Goal: Transaction & Acquisition: Purchase product/service

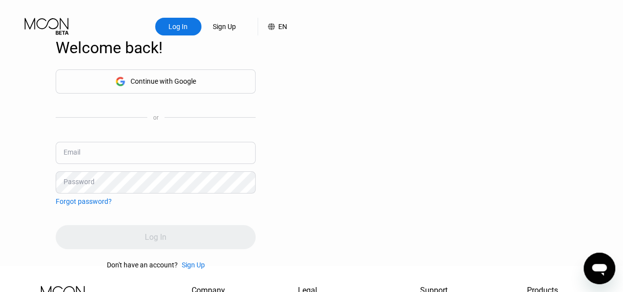
click at [134, 160] on input "text" at bounding box center [156, 153] width 200 height 22
click at [132, 164] on input "[EMAIL_ADDRESS][DOMAIN_NAME]" at bounding box center [156, 153] width 200 height 22
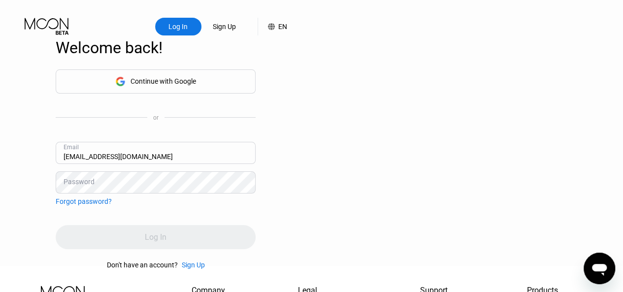
type input "[EMAIL_ADDRESS][DOMAIN_NAME]"
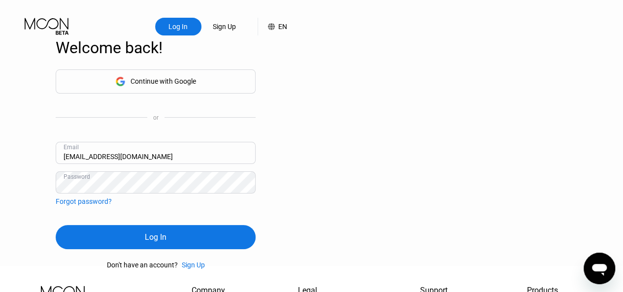
click at [84, 249] on div "Log In" at bounding box center [156, 237] width 200 height 24
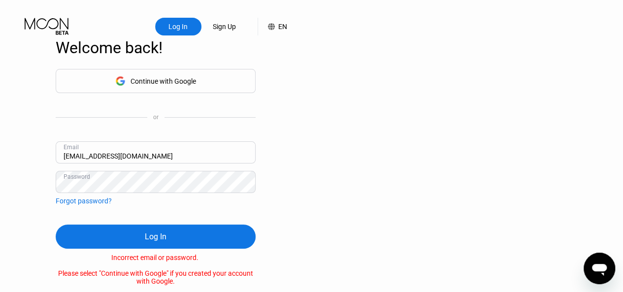
click at [69, 247] on div "Log In" at bounding box center [156, 237] width 200 height 24
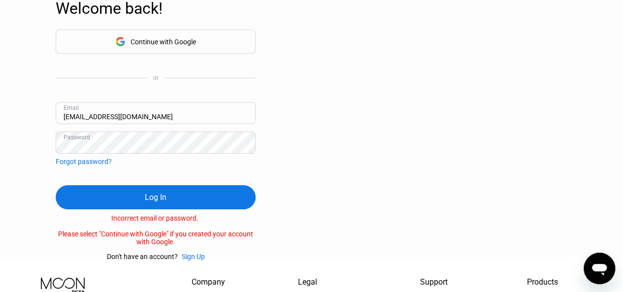
scroll to position [39, 0]
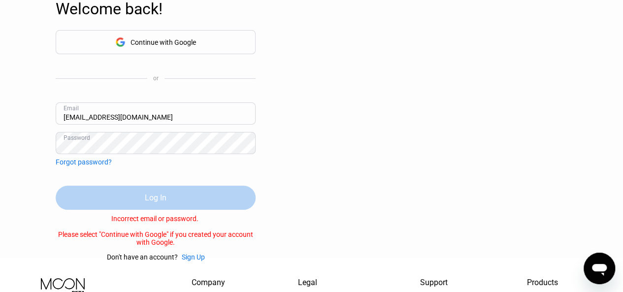
click at [148, 203] on div "Log In" at bounding box center [156, 198] width 22 height 10
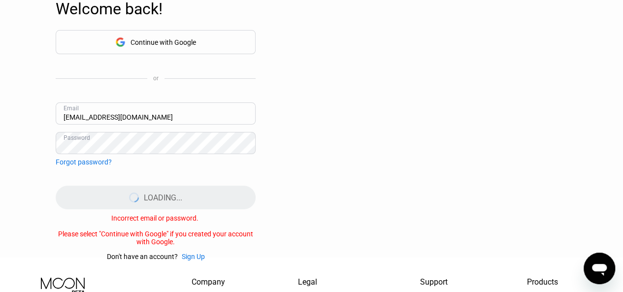
click at [148, 208] on div "LOADING..." at bounding box center [156, 198] width 200 height 24
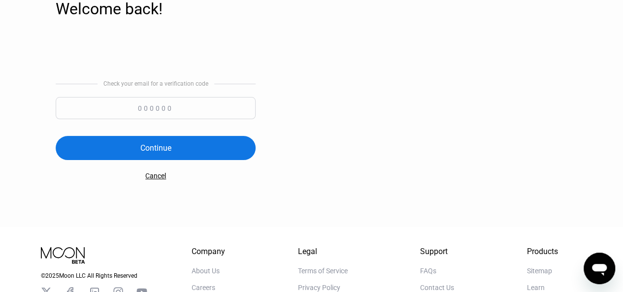
click at [152, 116] on input at bounding box center [156, 108] width 200 height 22
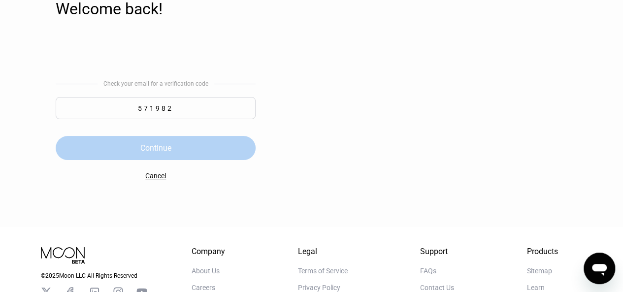
type input "571982"
click at [131, 155] on div "Continue" at bounding box center [156, 148] width 200 height 24
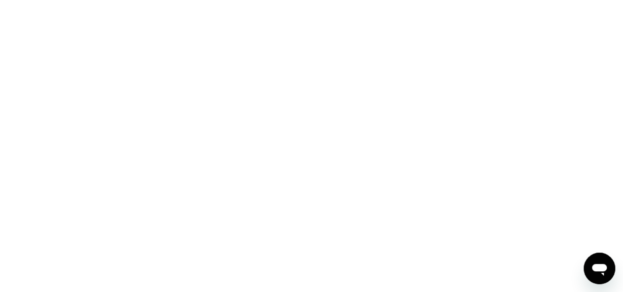
scroll to position [0, 0]
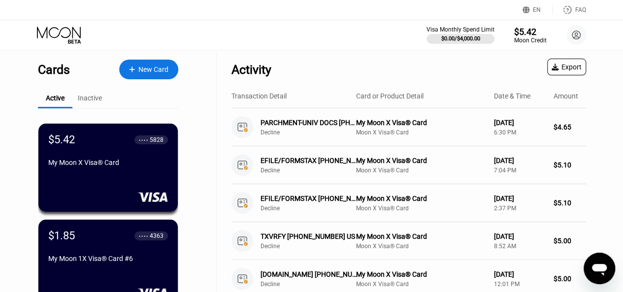
click at [82, 98] on div "Inactive" at bounding box center [90, 98] width 24 height 8
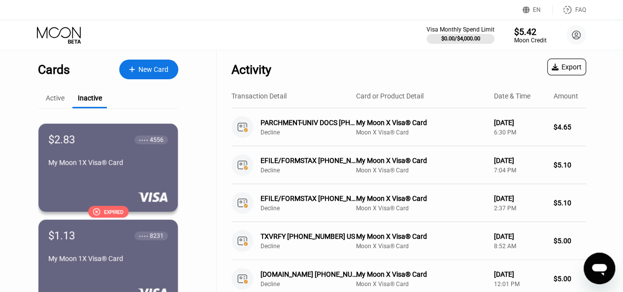
click at [48, 102] on div "Active" at bounding box center [55, 98] width 19 height 8
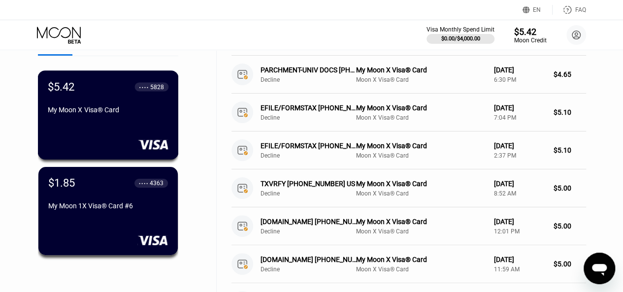
scroll to position [58, 0]
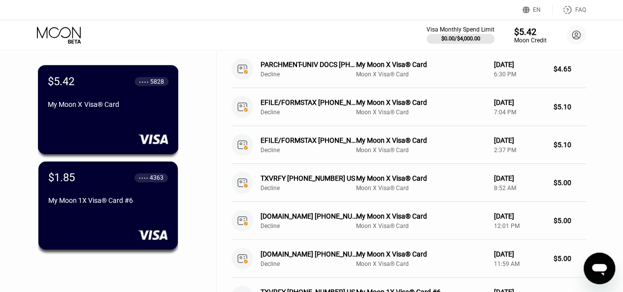
click at [91, 125] on div "$5.42 ● ● ● ● 5828 My Moon X Visa® Card" at bounding box center [108, 109] width 141 height 89
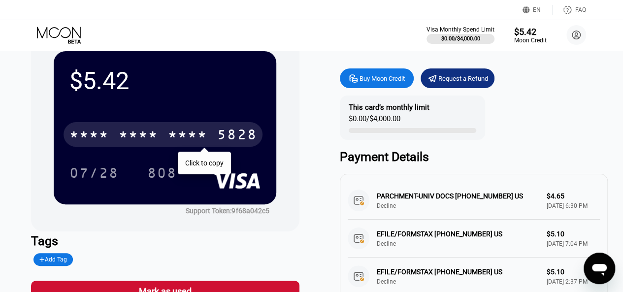
scroll to position [30, 0]
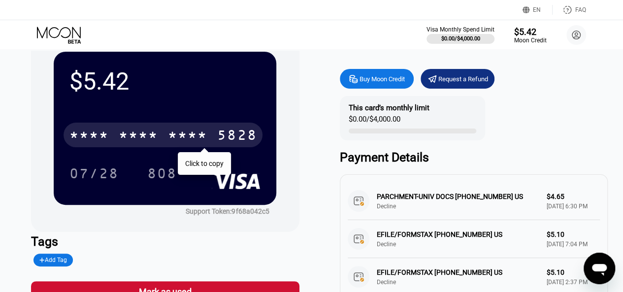
click at [169, 139] on div "* * * *" at bounding box center [187, 137] width 39 height 16
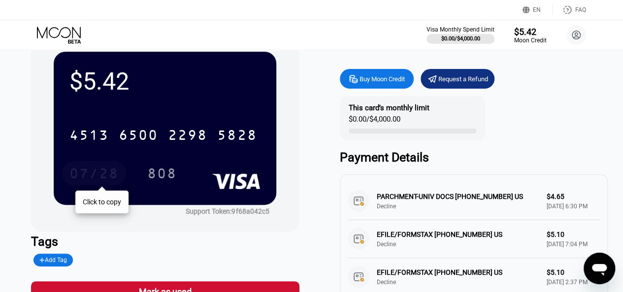
click at [98, 171] on div "07/28" at bounding box center [93, 175] width 49 height 16
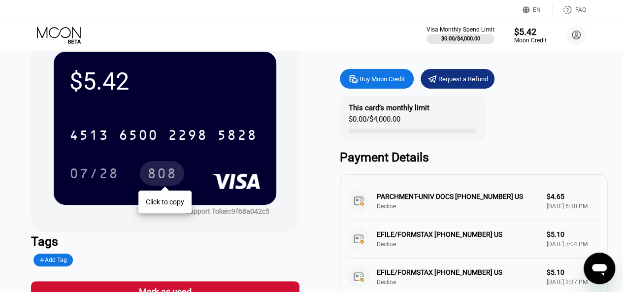
click at [147, 171] on div "808" at bounding box center [162, 175] width 30 height 16
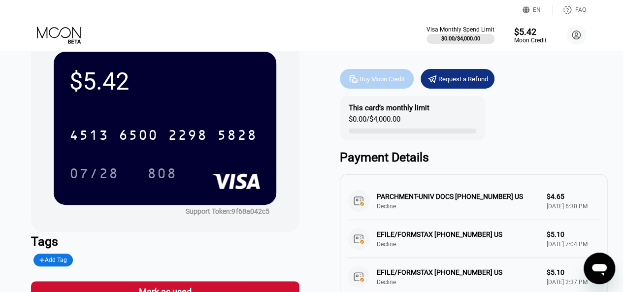
click at [382, 83] on div "Buy Moon Credit" at bounding box center [382, 79] width 45 height 8
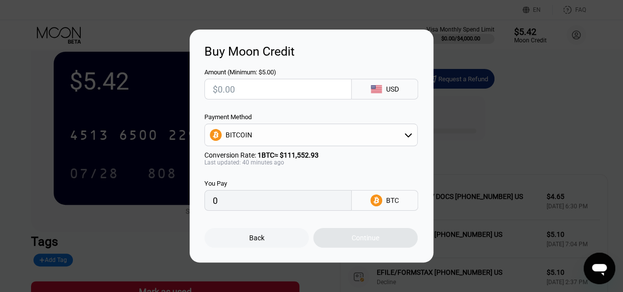
click at [305, 93] on input "text" at bounding box center [278, 89] width 131 height 20
type input "$5"
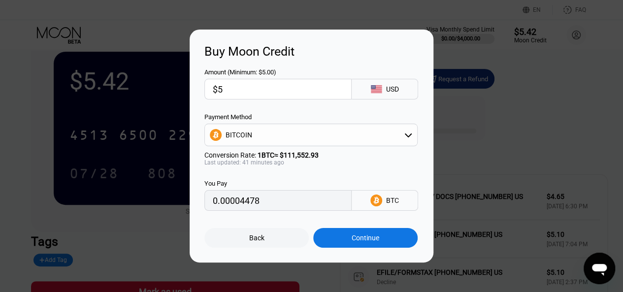
type input "0.00004478"
type input "$5"
click at [132, 166] on div "Buy Moon Credit Amount (Minimum: $5.00) $5 USD Payment Method BITCOIN Conversio…" at bounding box center [311, 146] width 623 height 233
click at [244, 245] on div "Back" at bounding box center [257, 238] width 104 height 20
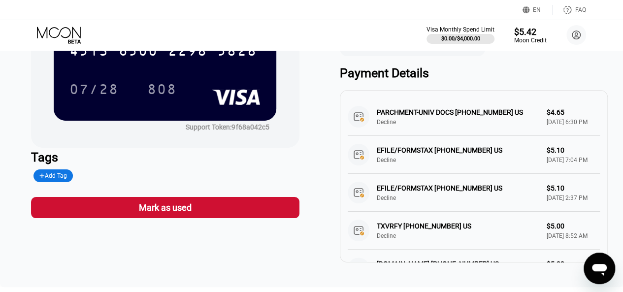
scroll to position [113, 0]
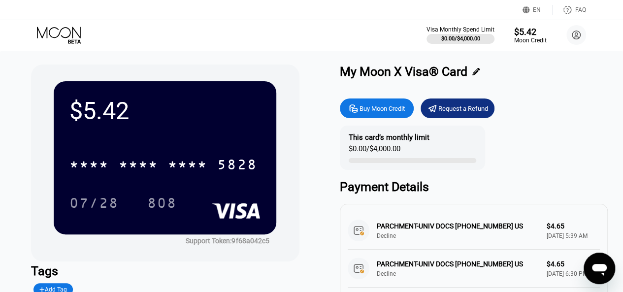
click at [222, 106] on div "$5.42" at bounding box center [164, 111] width 191 height 28
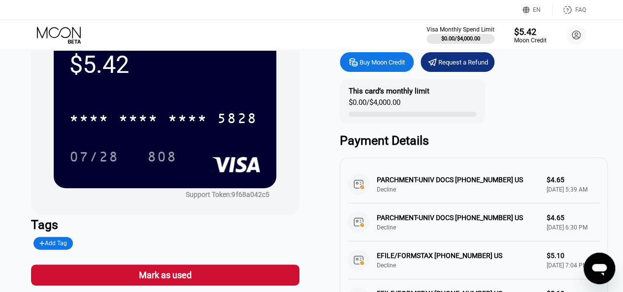
scroll to position [44, 0]
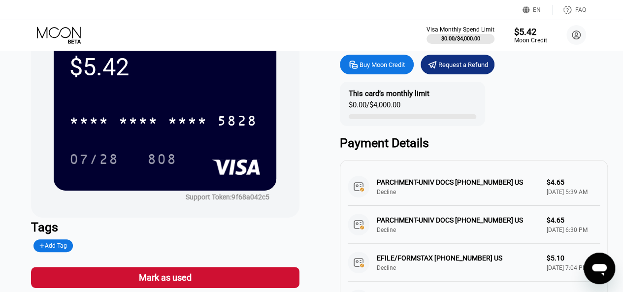
click at [526, 33] on div "$5.42" at bounding box center [530, 31] width 33 height 10
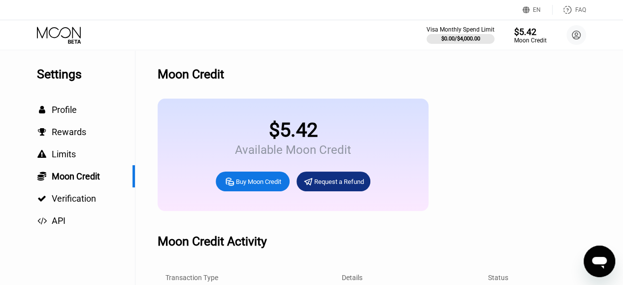
click at [59, 36] on icon at bounding box center [60, 35] width 46 height 17
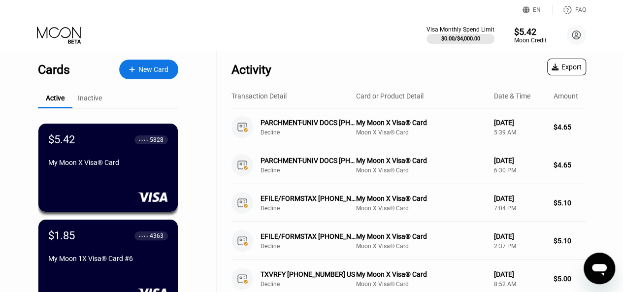
click at [138, 63] on div "New Card" at bounding box center [148, 70] width 59 height 20
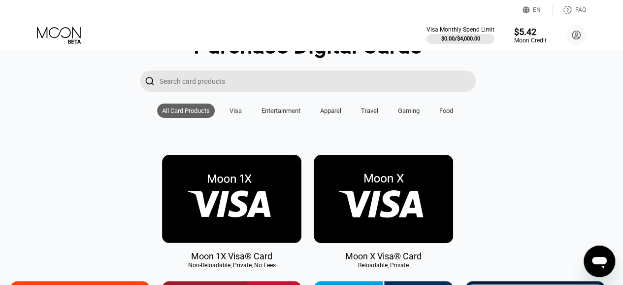
scroll to position [104, 4]
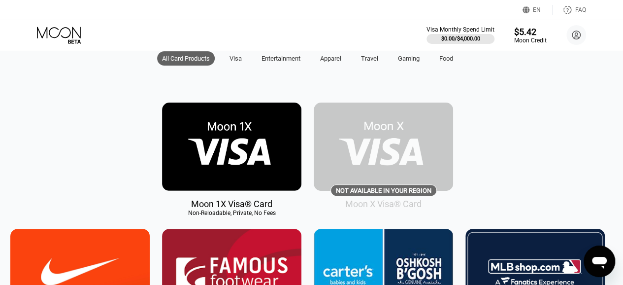
click at [229, 154] on img at bounding box center [231, 147] width 139 height 88
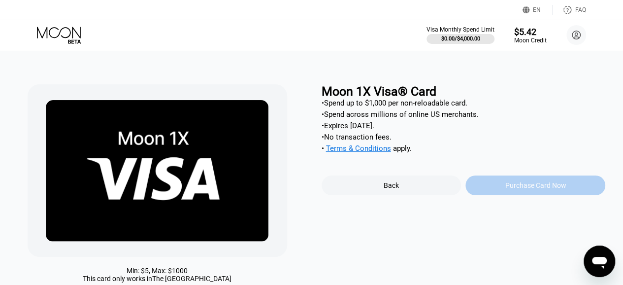
click at [507, 189] on div "Purchase Card Now" at bounding box center [535, 185] width 61 height 8
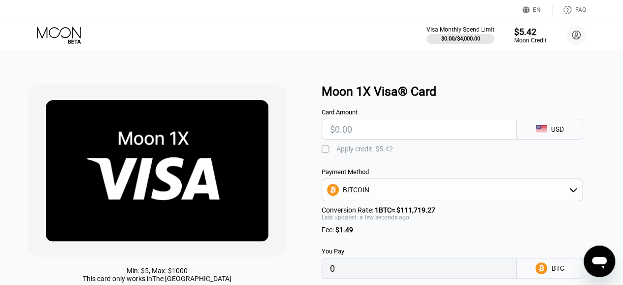
click at [407, 133] on input "text" at bounding box center [419, 129] width 179 height 20
type input "$5"
type input "0.00005810"
type input "$5"
click at [472, 153] on div " Apply credit: $5.42" at bounding box center [464, 146] width 284 height 15
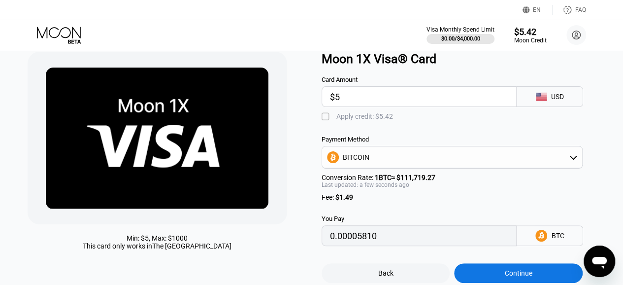
scroll to position [32, 0]
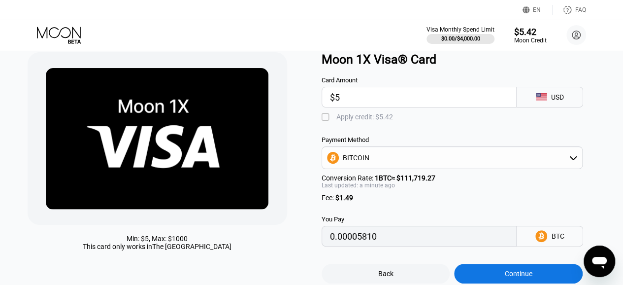
click at [355, 94] on input "$5" at bounding box center [419, 97] width 179 height 20
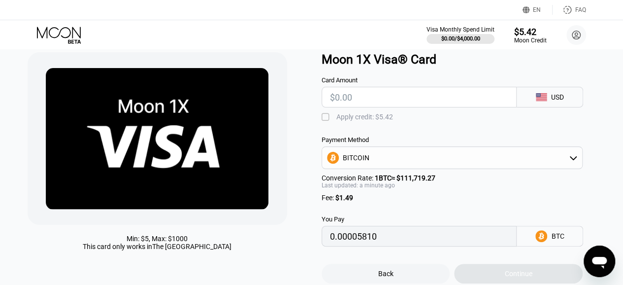
type input "0"
type input "$4"
type input "0.00004915"
type input "$4.7"
type input "0.00005541"
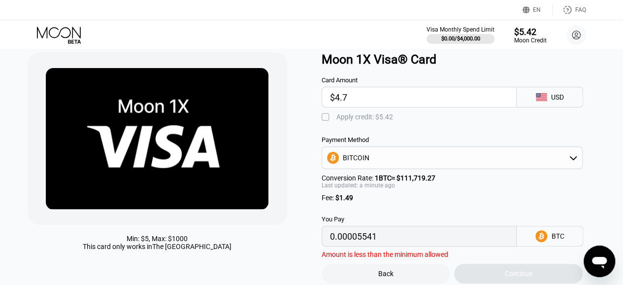
type input "$4.7"
click at [421, 136] on div "Card Amount $4.7 USD  Apply credit: $5.42 Payment Method BITCOIN Conversion Ra…" at bounding box center [464, 157] width 284 height 180
click at [401, 246] on input "0.00005541" at bounding box center [419, 236] width 179 height 20
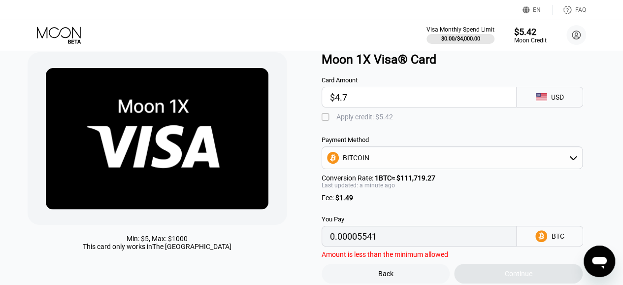
click at [401, 106] on input "$4.7" at bounding box center [419, 97] width 179 height 20
type input "$5"
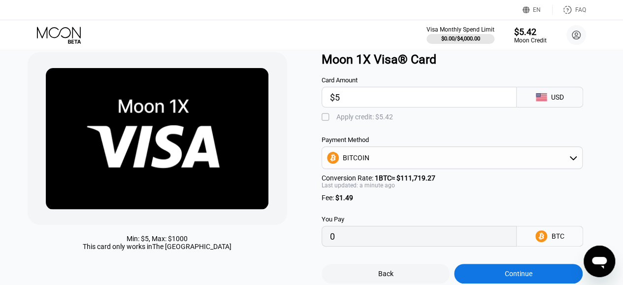
type input "0.00005810"
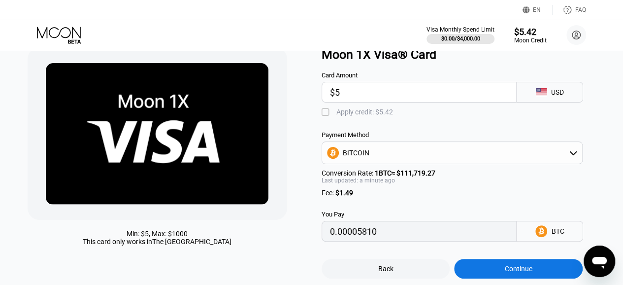
scroll to position [36, 0]
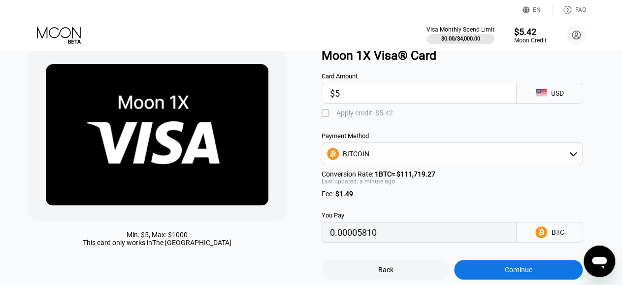
type input "$5"
click at [574, 164] on div "BITCOIN" at bounding box center [452, 154] width 261 height 20
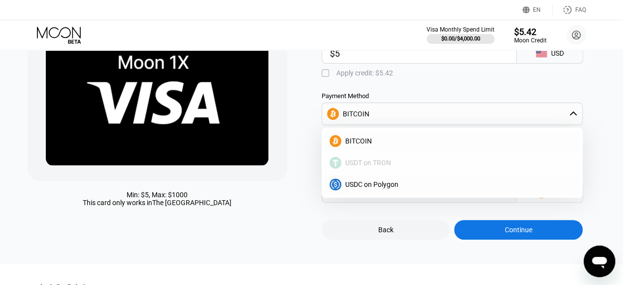
scroll to position [84, 0]
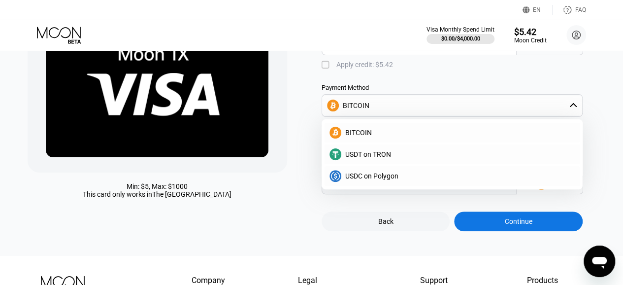
click at [436, 206] on div "Back Continue" at bounding box center [464, 212] width 284 height 37
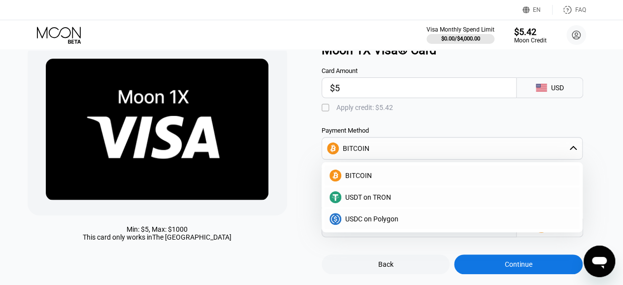
scroll to position [27, 0]
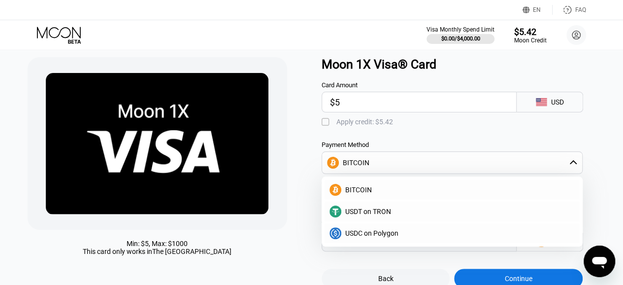
click at [327, 127] on div "" at bounding box center [327, 122] width 10 height 10
type input "0.00000958"
click at [458, 136] on div "Card Amount $5 USD  Apply credit: $5.42 Payment Method BITCOIN BITCOIN USDT on…" at bounding box center [464, 161] width 284 height 180
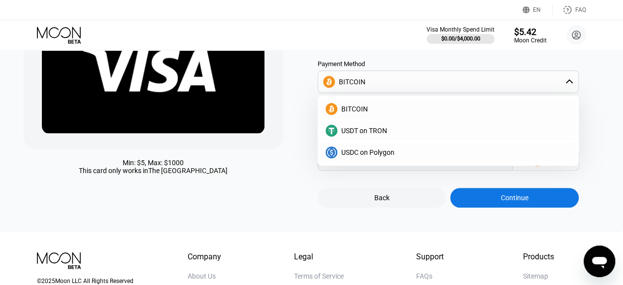
scroll to position [109, 4]
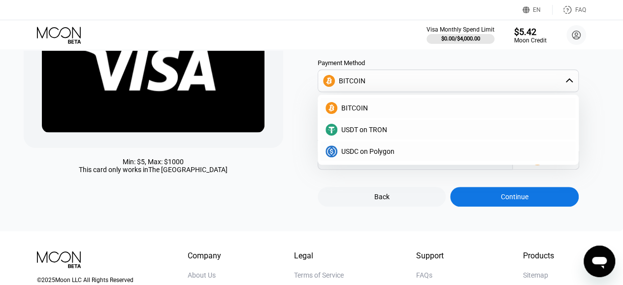
click at [496, 206] on div "Continue" at bounding box center [514, 197] width 129 height 20
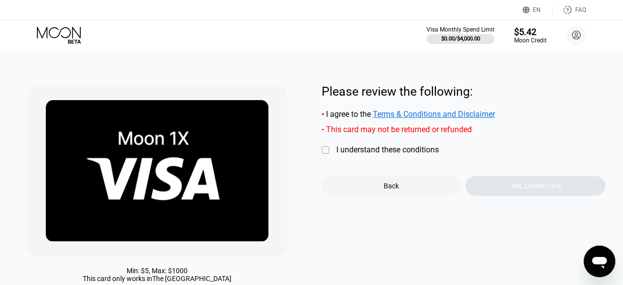
click at [326, 154] on div "" at bounding box center [327, 150] width 10 height 10
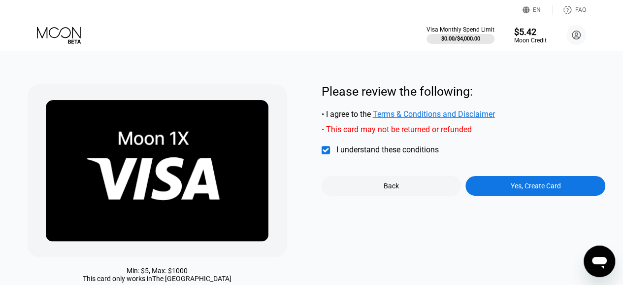
click at [493, 185] on div "Yes, Create Card" at bounding box center [536, 186] width 140 height 20
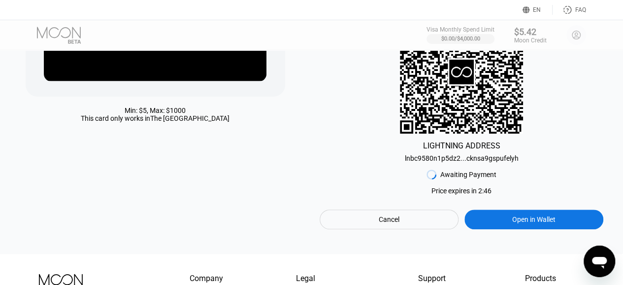
scroll to position [161, 2]
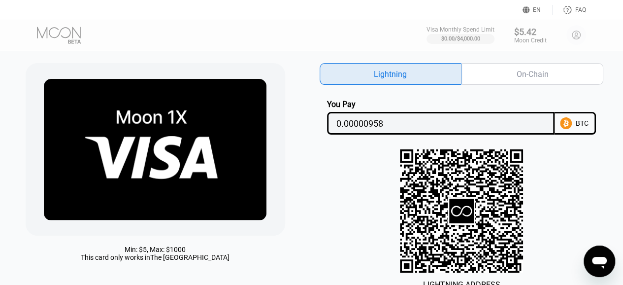
scroll to position [0, 2]
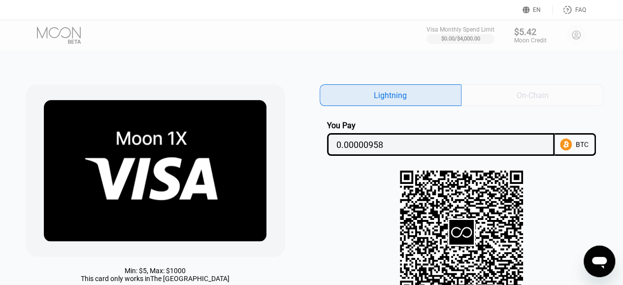
click at [517, 97] on div "On-Chain" at bounding box center [533, 95] width 32 height 10
